Goal: Information Seeking & Learning: Learn about a topic

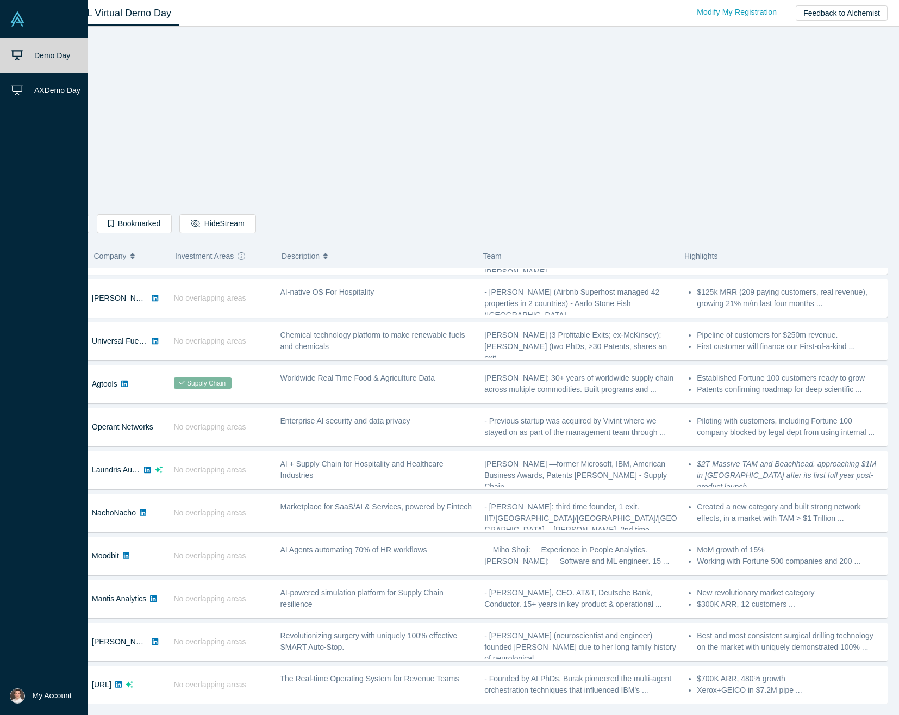
scroll to position [595, 0]
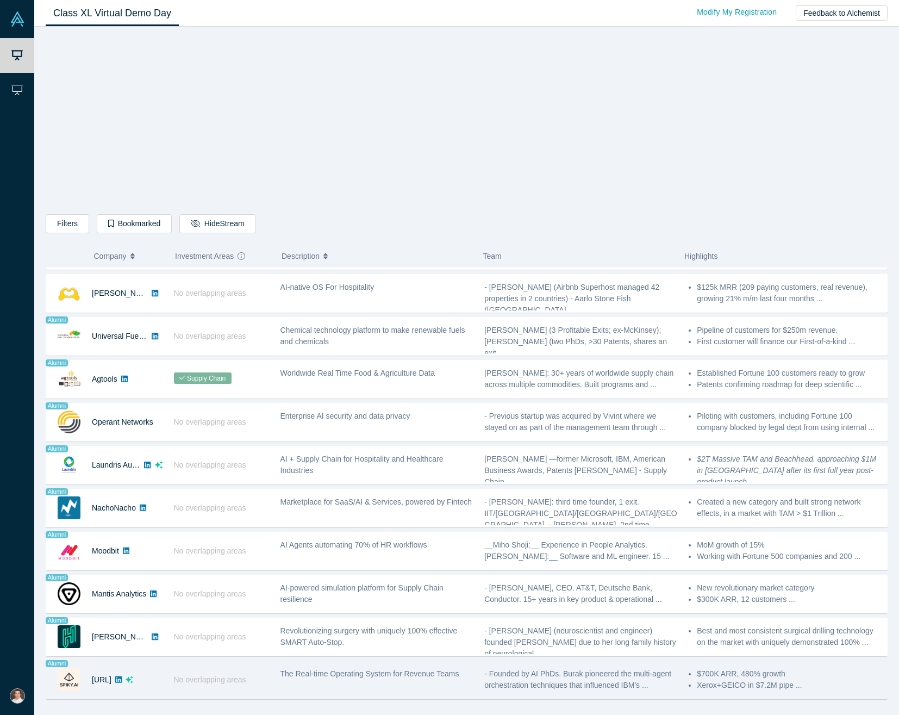
click at [69, 681] on img at bounding box center [69, 679] width 23 height 23
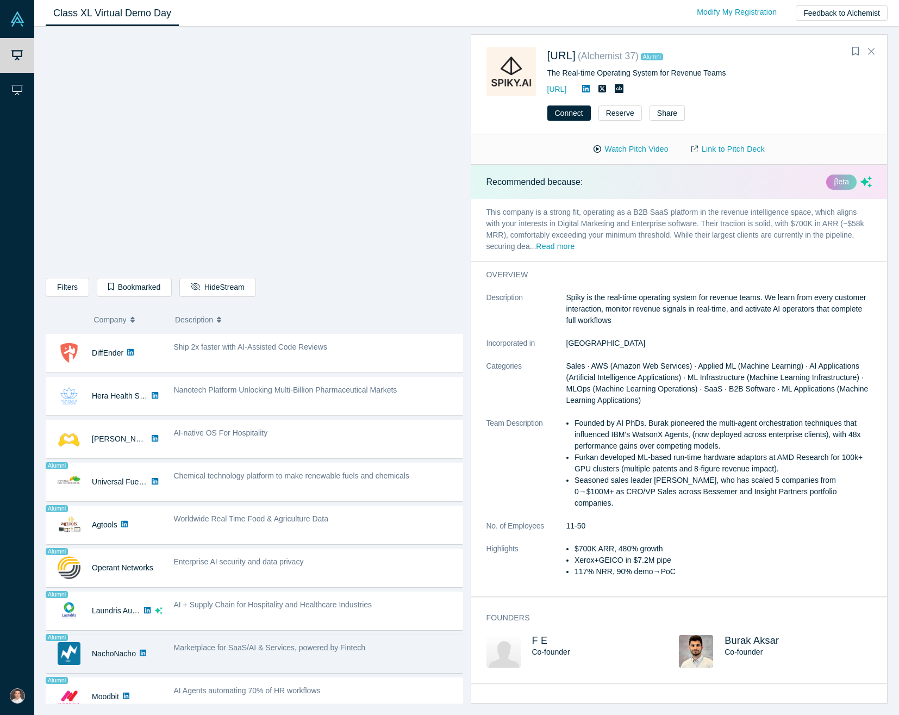
scroll to position [512, 0]
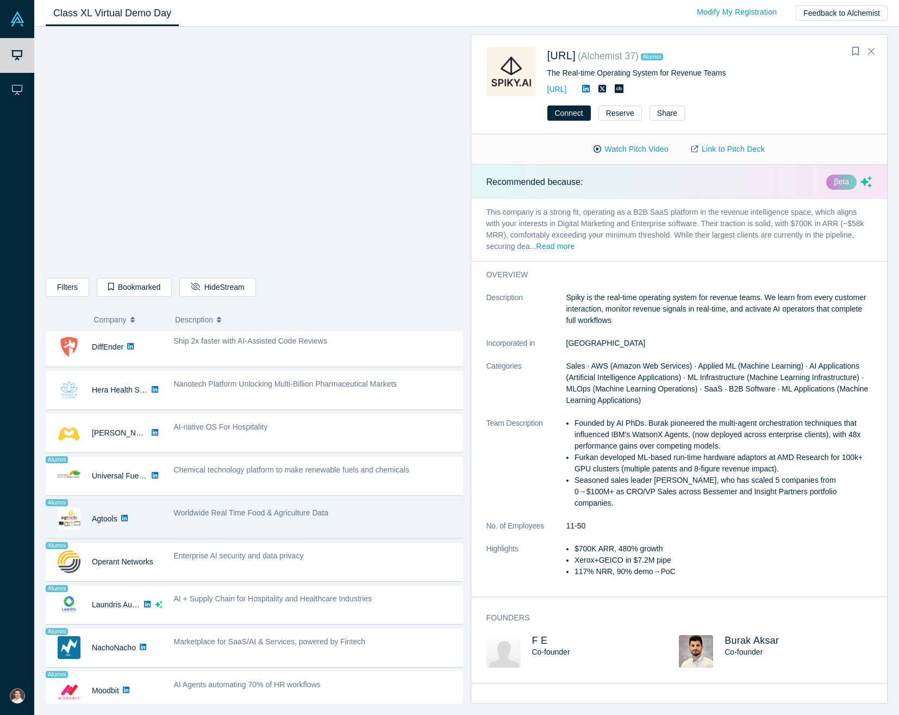
click at [299, 528] on div "Worldwide Real Time Food & Agriculture Data" at bounding box center [315, 519] width 295 height 34
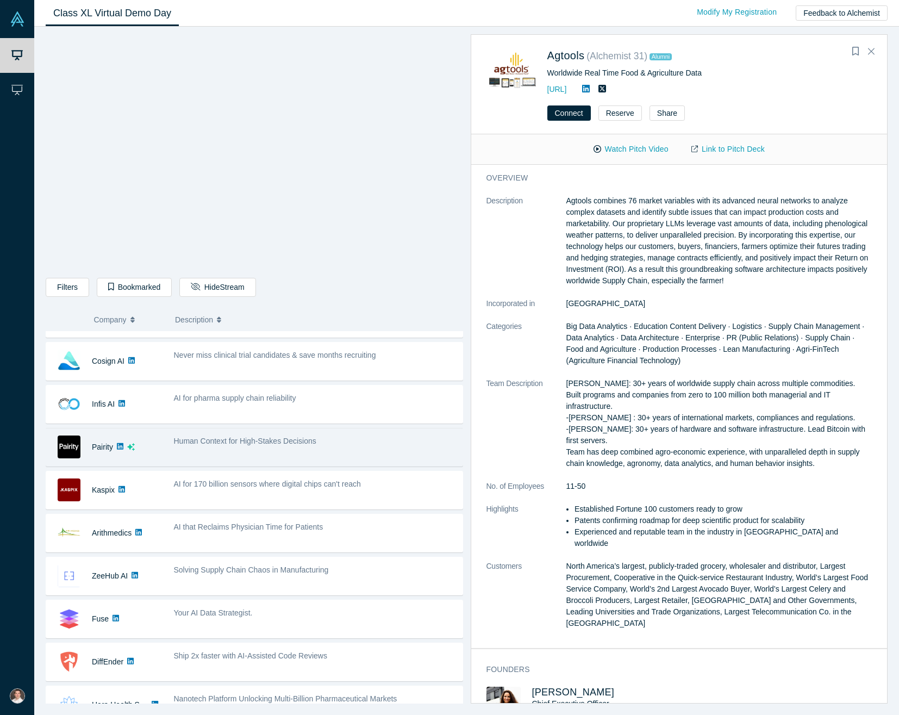
scroll to position [204, 0]
click at [299, 437] on span "Human Context for High-Stakes Decisions" at bounding box center [245, 440] width 142 height 9
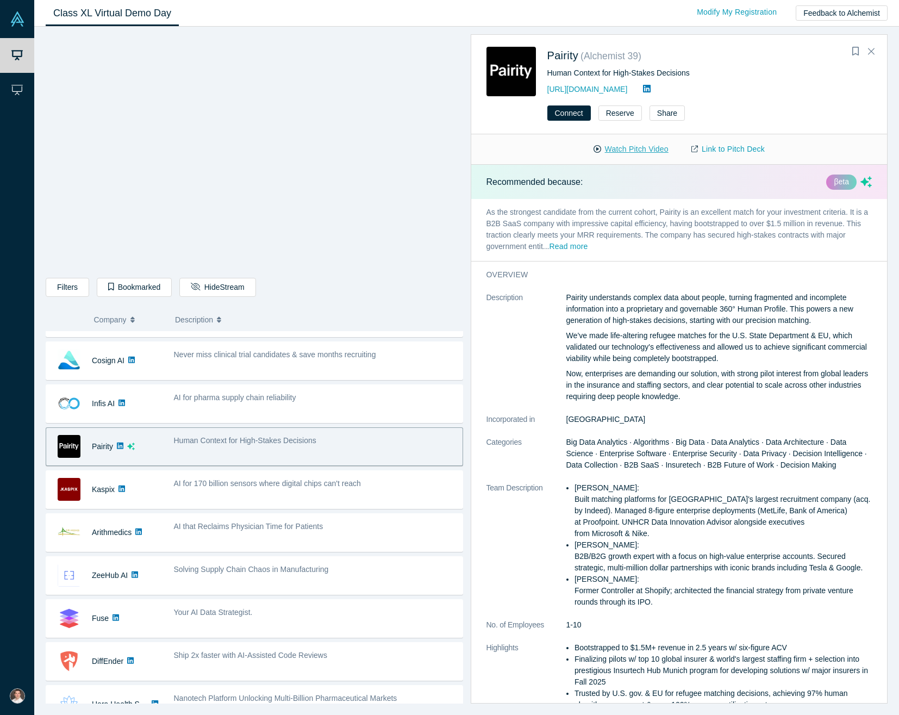
click at [644, 151] on button "Watch Pitch Video" at bounding box center [631, 149] width 98 height 19
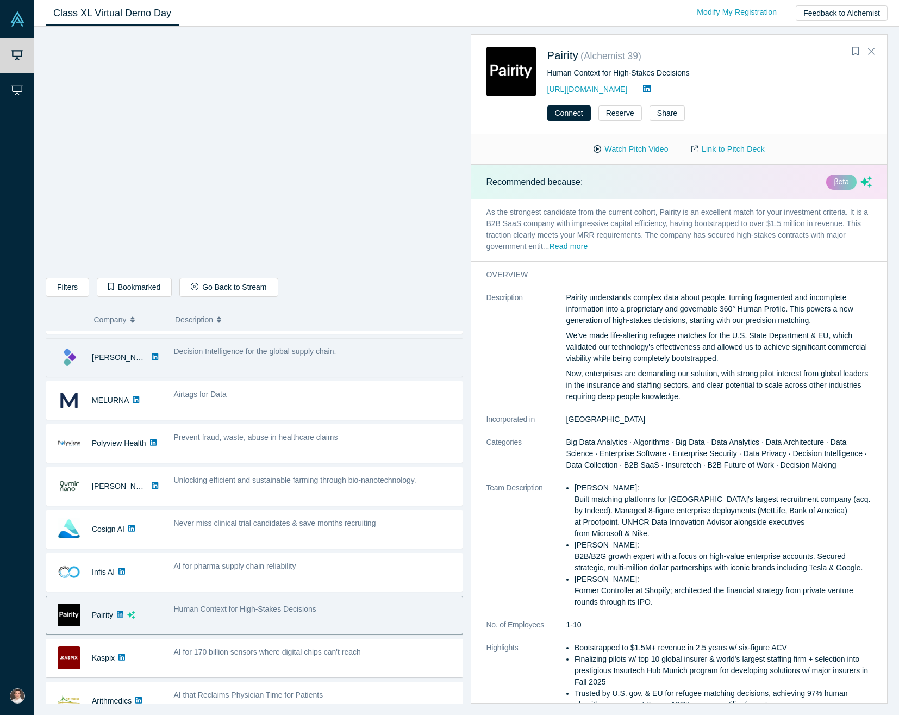
scroll to position [0, 0]
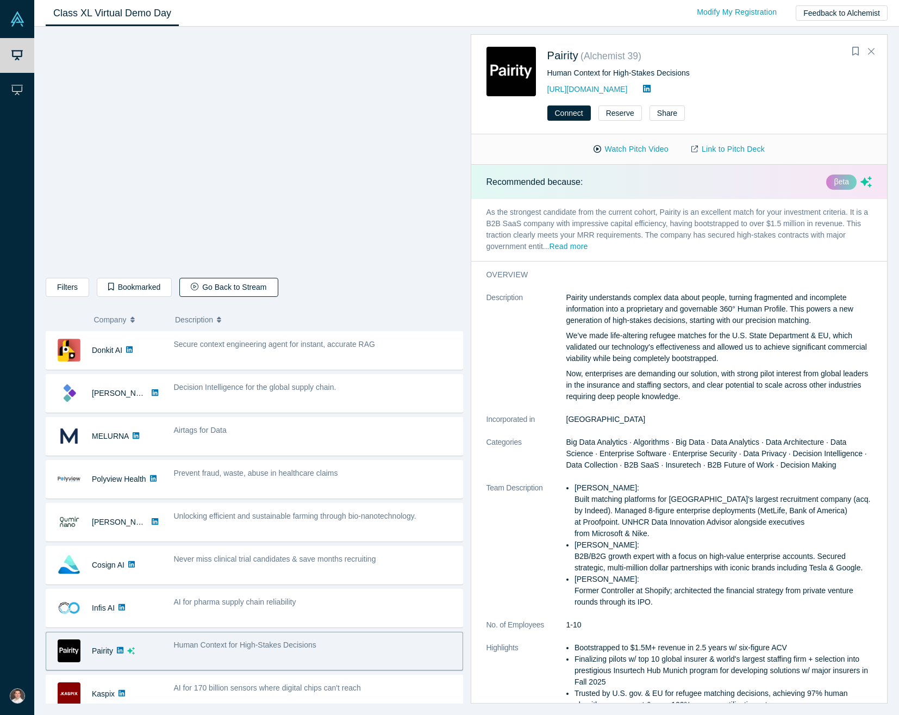
click at [209, 288] on button "Go Back to Stream" at bounding box center [228, 287] width 98 height 19
click at [243, 652] on div "Human Context for High-Stakes Decisions" at bounding box center [315, 651] width 295 height 34
click at [620, 146] on button "Watch Pitch Video" at bounding box center [631, 149] width 98 height 19
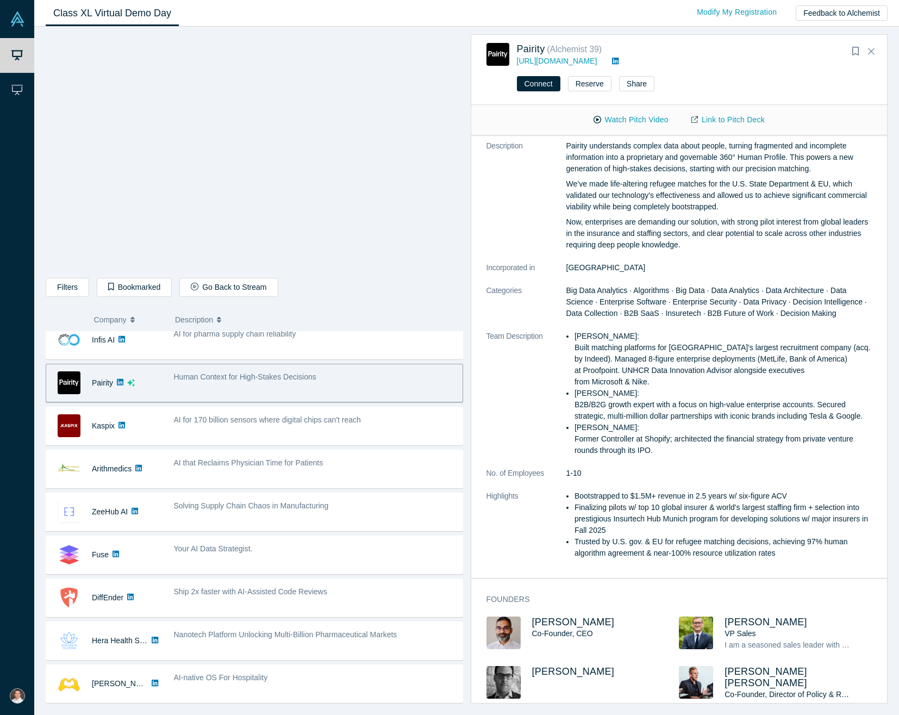
scroll to position [271, 0]
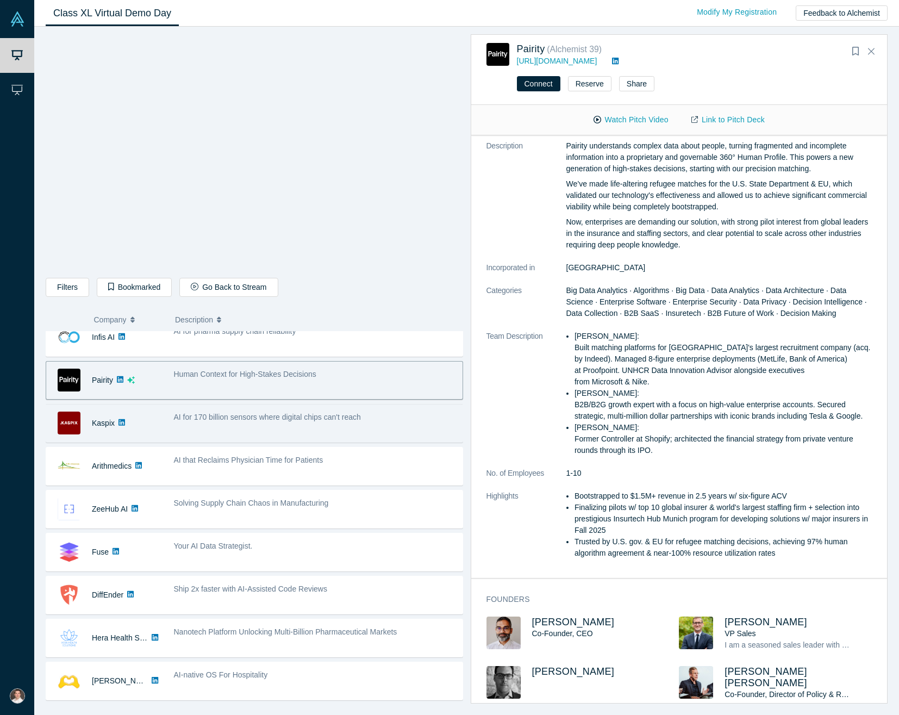
click at [289, 418] on span "AI for 170 billion sensors where digital chips can't reach" at bounding box center [267, 417] width 187 height 9
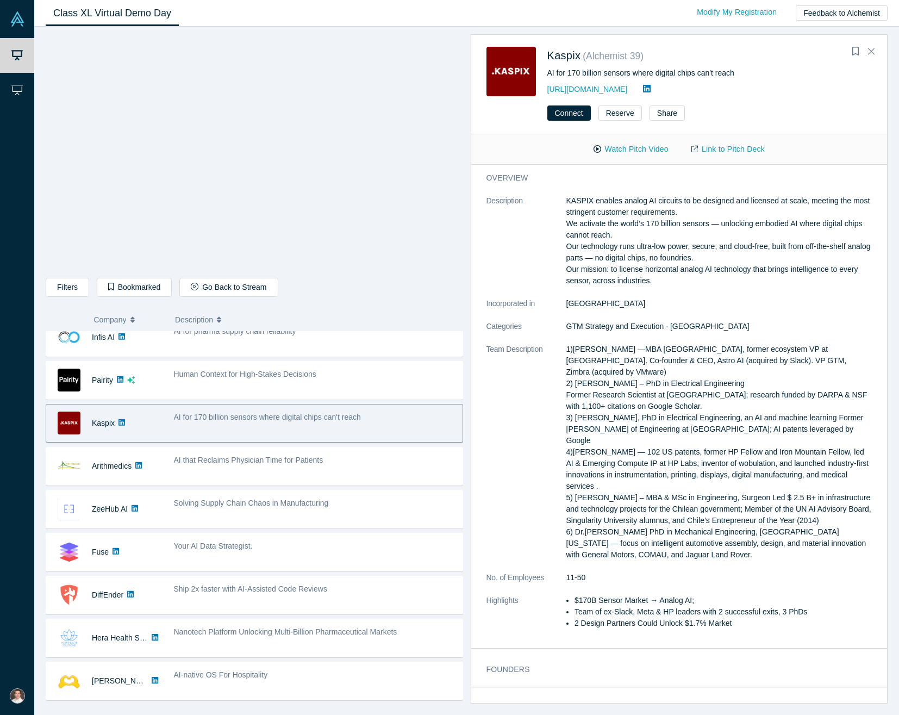
scroll to position [0, 0]
click at [645, 148] on button "Watch Pitch Video" at bounding box center [631, 149] width 98 height 19
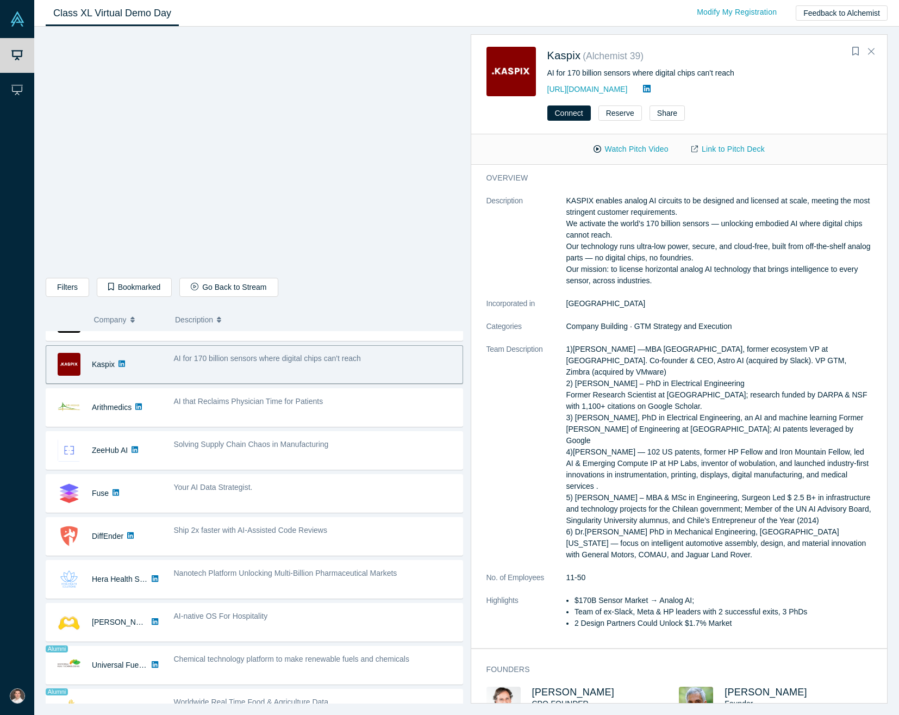
scroll to position [332, 0]
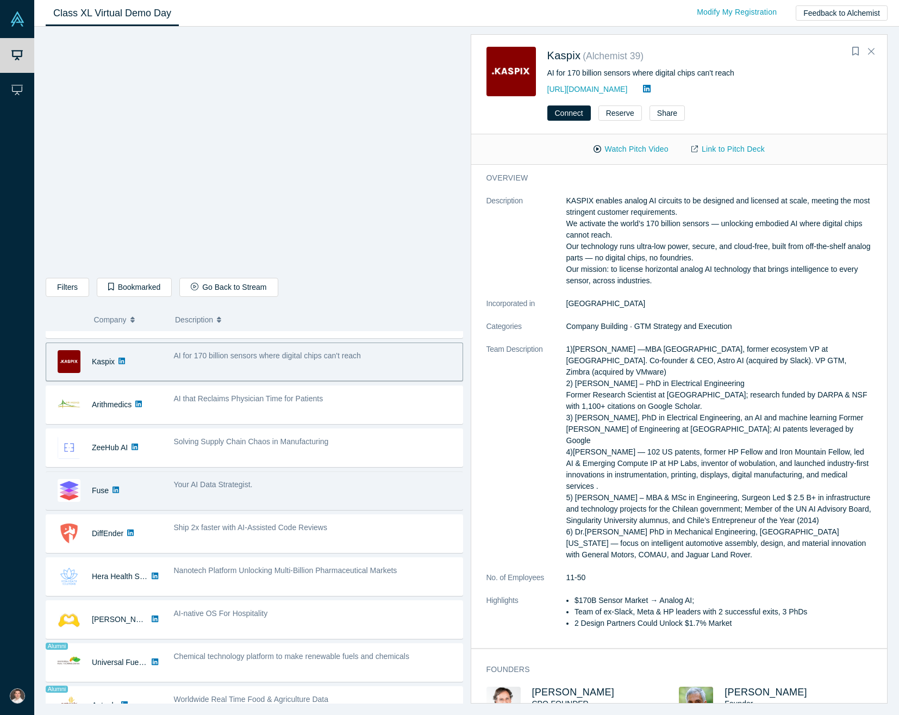
click at [227, 489] on div "Your AI Data Strategist." at bounding box center [315, 484] width 283 height 11
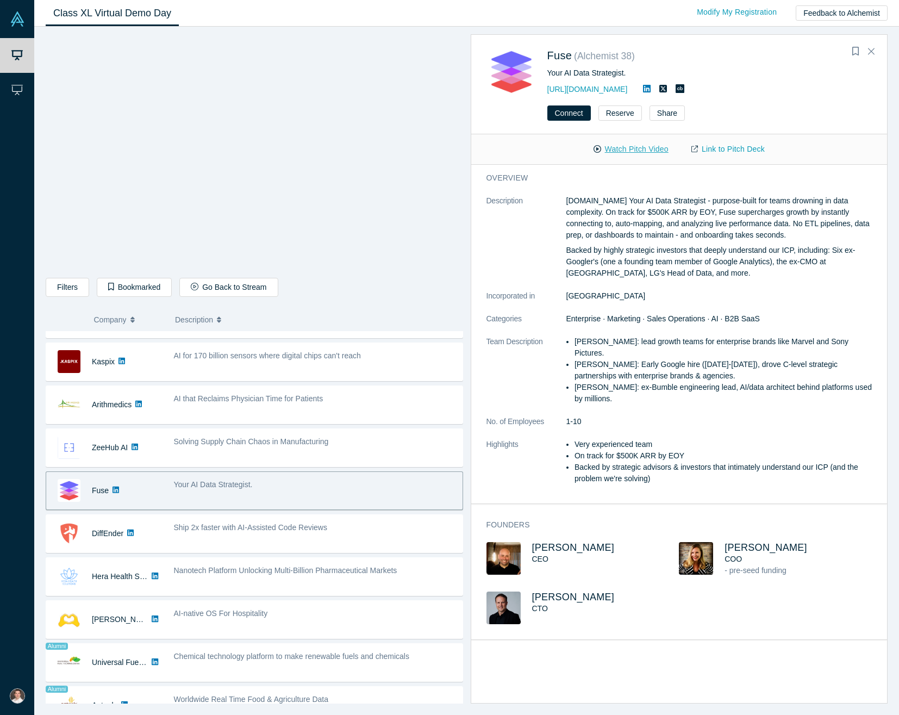
click at [641, 150] on button "Watch Pitch Video" at bounding box center [631, 149] width 98 height 19
